Goal: Task Accomplishment & Management: Complete application form

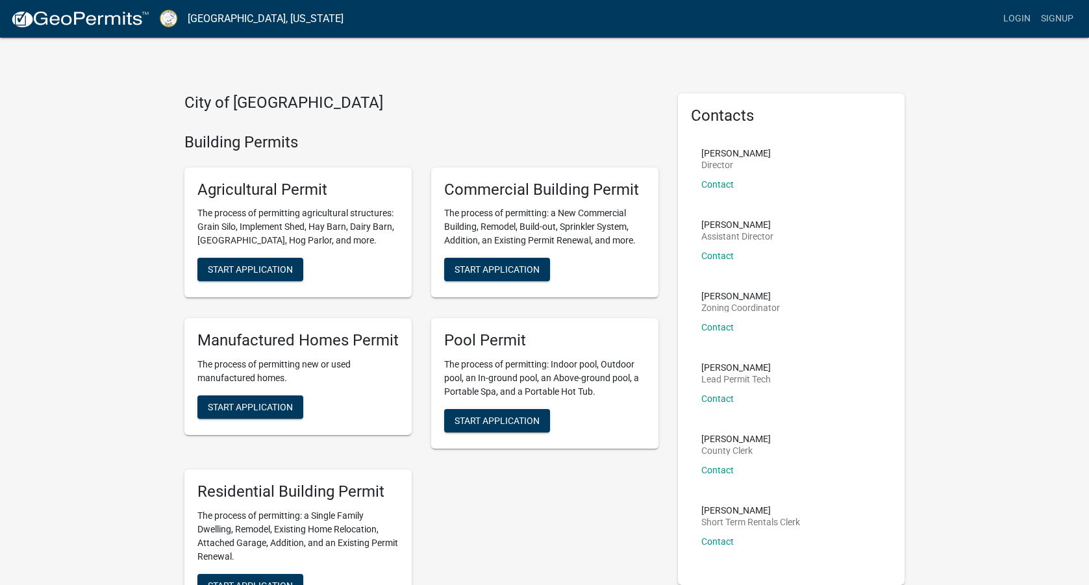
scroll to position [5, 0]
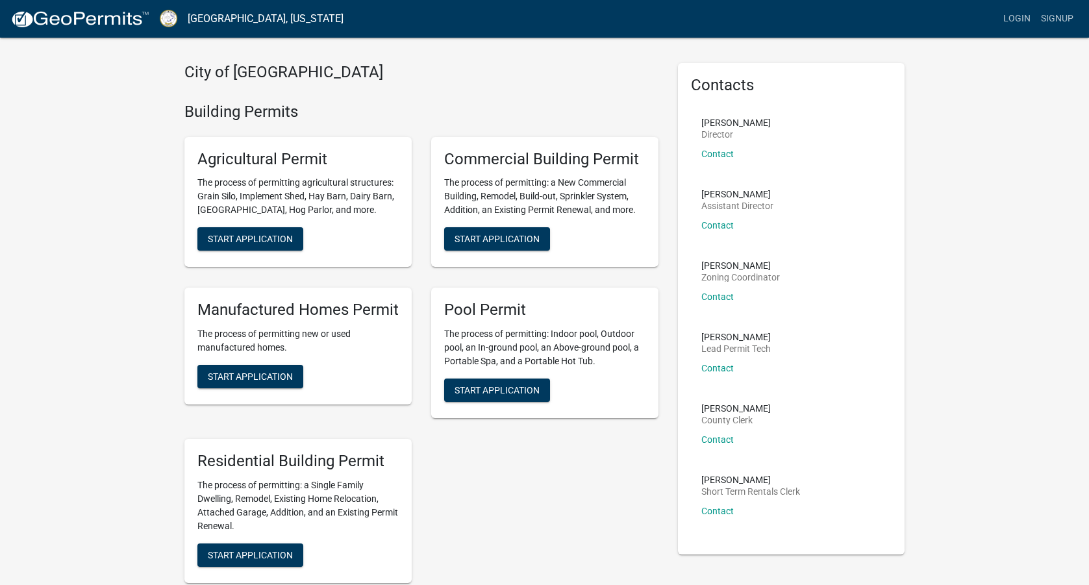
click at [576, 522] on div "Agricultural Permit The process of permitting agricultural structures: Grain Si…" at bounding box center [422, 360] width 494 height 467
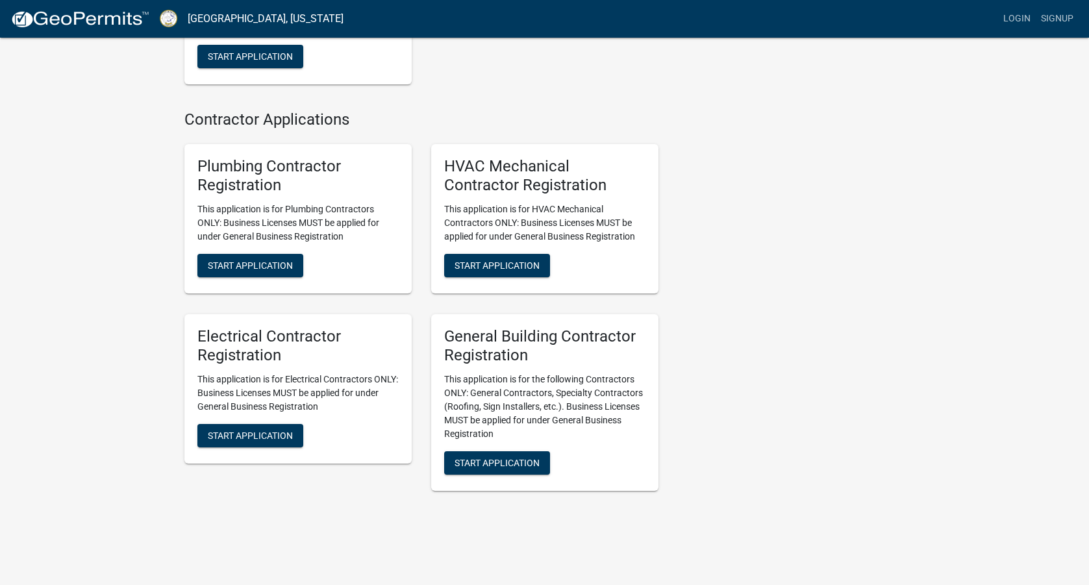
scroll to position [2476, 0]
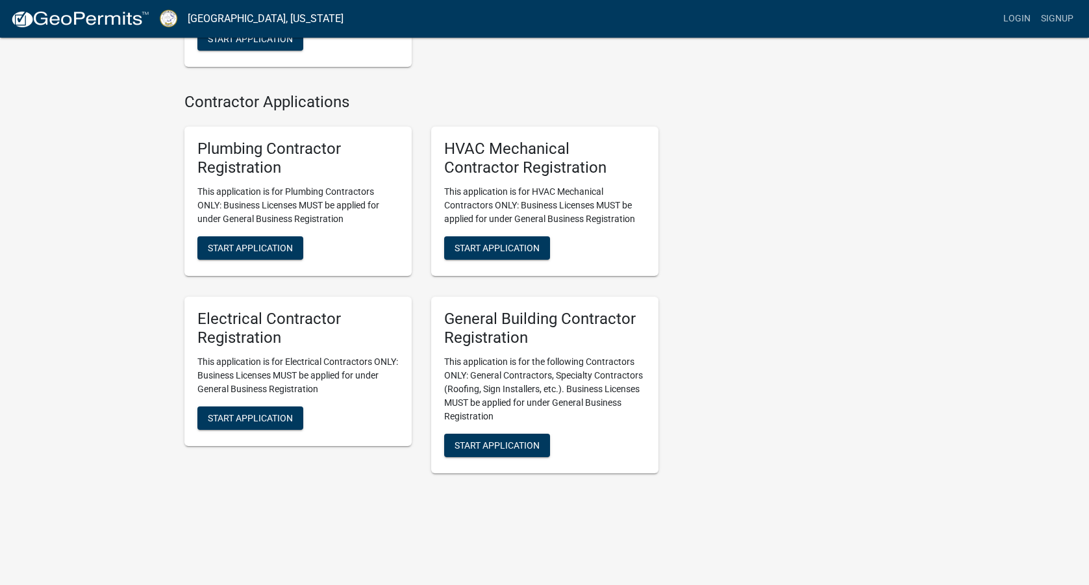
click at [512, 351] on div "General Building Contractor Registration This application is for the following …" at bounding box center [544, 385] width 227 height 177
click at [548, 457] on button "Start Application" at bounding box center [497, 445] width 106 height 23
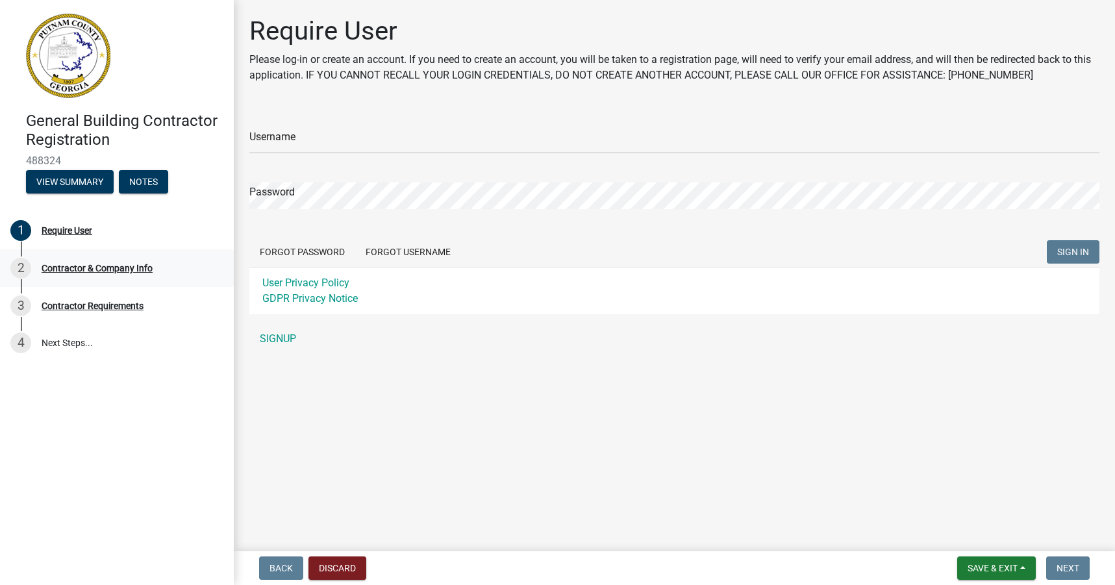
click at [137, 273] on div "2 Contractor & Company Info" at bounding box center [111, 268] width 203 height 21
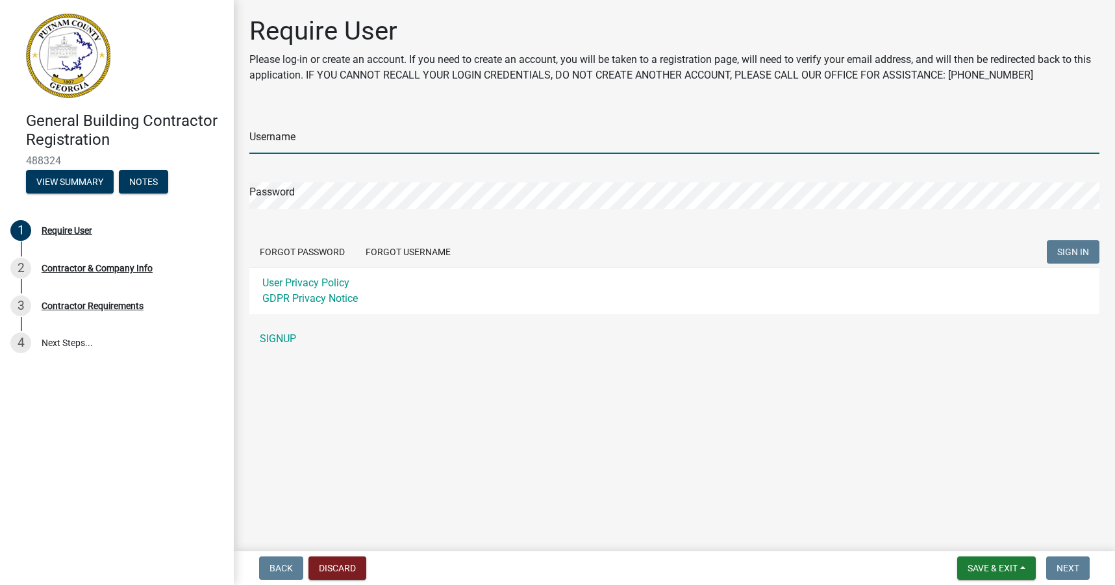
click at [355, 145] on input "Username" at bounding box center [674, 140] width 850 height 27
type input "dave hoffman"
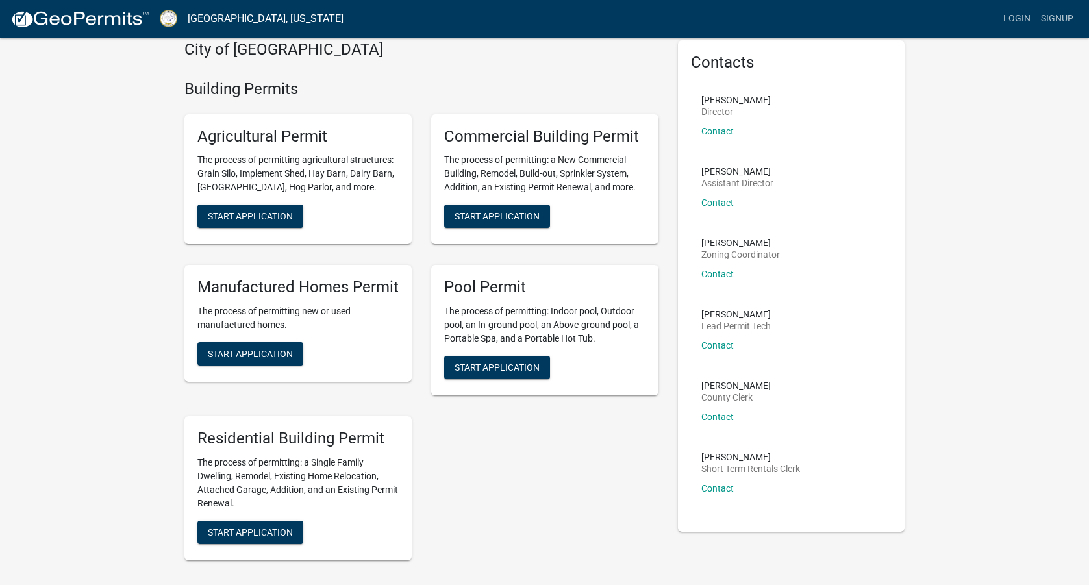
scroll to position [57, 0]
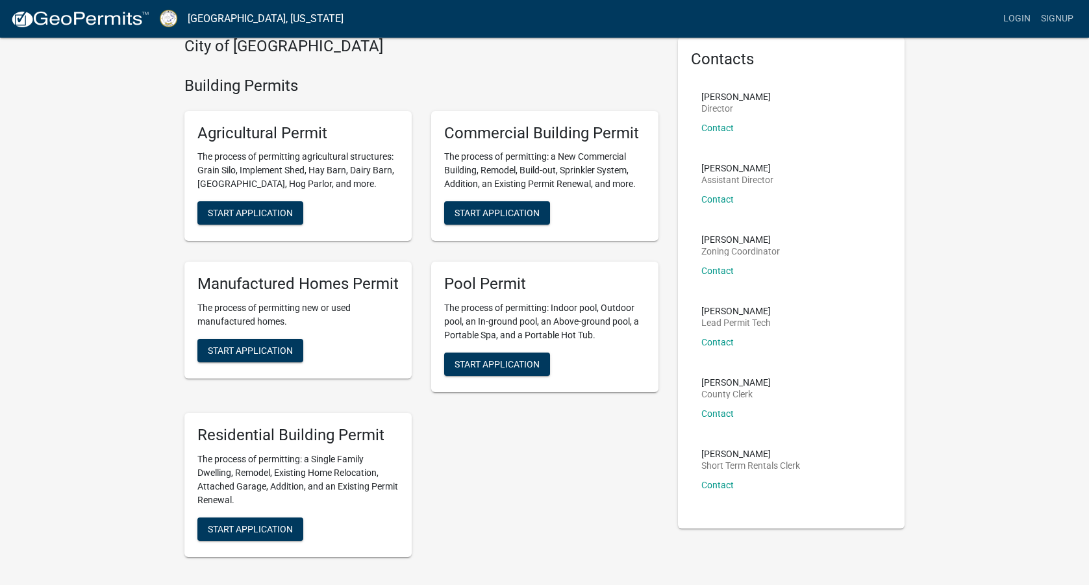
click at [431, 490] on div "Agricultural Permit The process of permitting agricultural structures: Grain Si…" at bounding box center [422, 334] width 494 height 467
click at [427, 492] on div "Agricultural Permit The process of permitting agricultural structures: Grain Si…" at bounding box center [422, 334] width 494 height 467
click at [404, 503] on div "Residential Building Permit The process of permitting: a Single Family Dwelling…" at bounding box center [297, 485] width 227 height 144
click at [299, 531] on button "Start Application" at bounding box center [250, 529] width 106 height 23
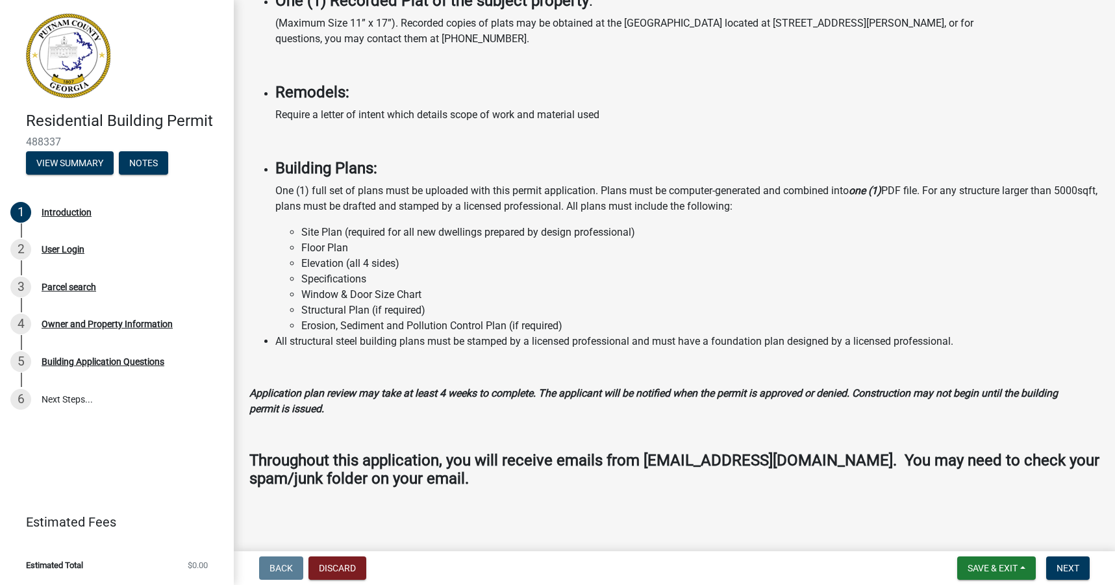
scroll to position [956, 0]
